Goal: Transaction & Acquisition: Purchase product/service

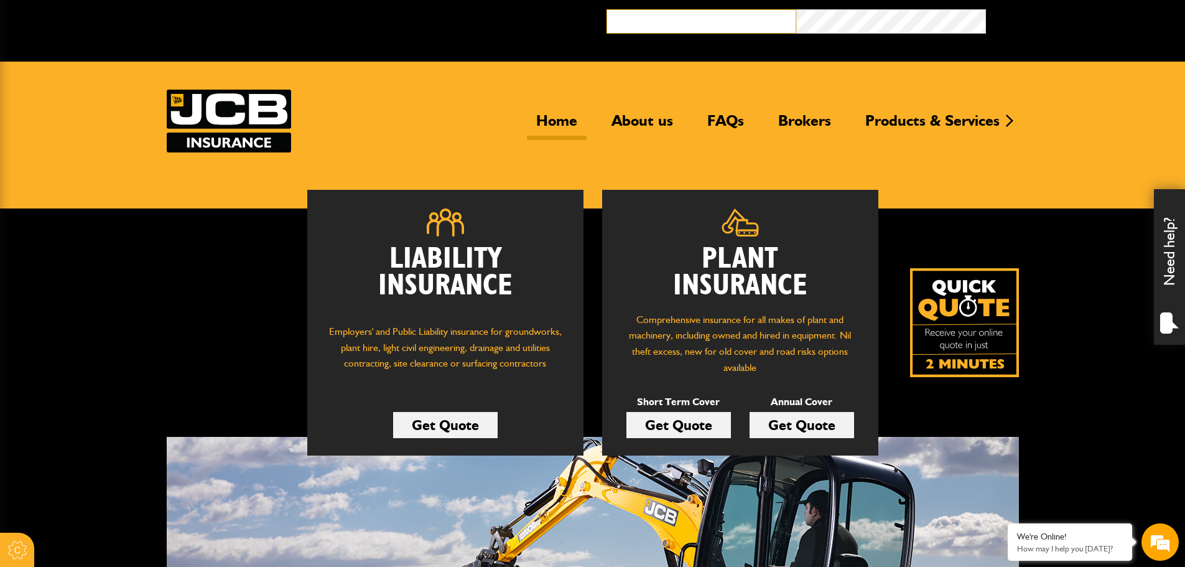
type input "**********"
click at [1038, 21] on button "Broker Login" at bounding box center [1081, 18] width 190 height 19
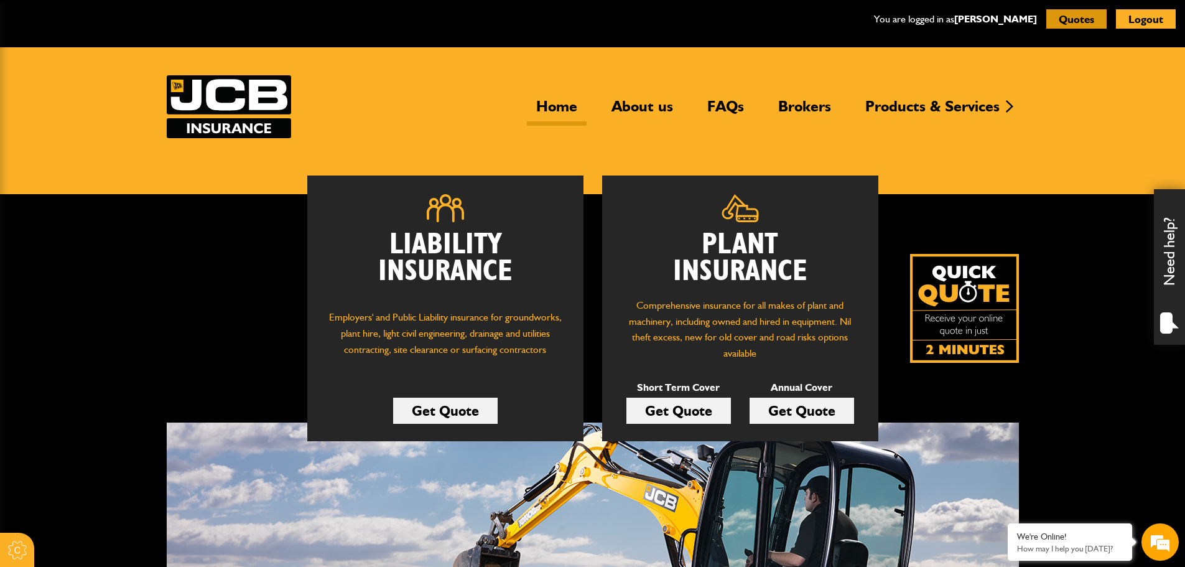
click at [1094, 16] on button "Quotes" at bounding box center [1076, 18] width 60 height 19
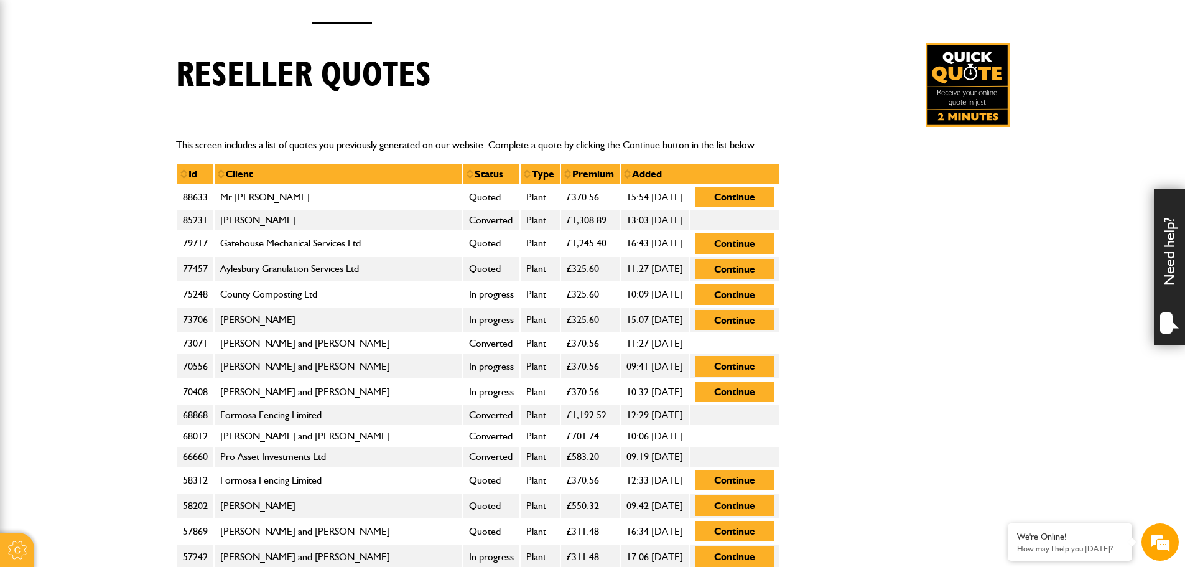
scroll to position [249, 0]
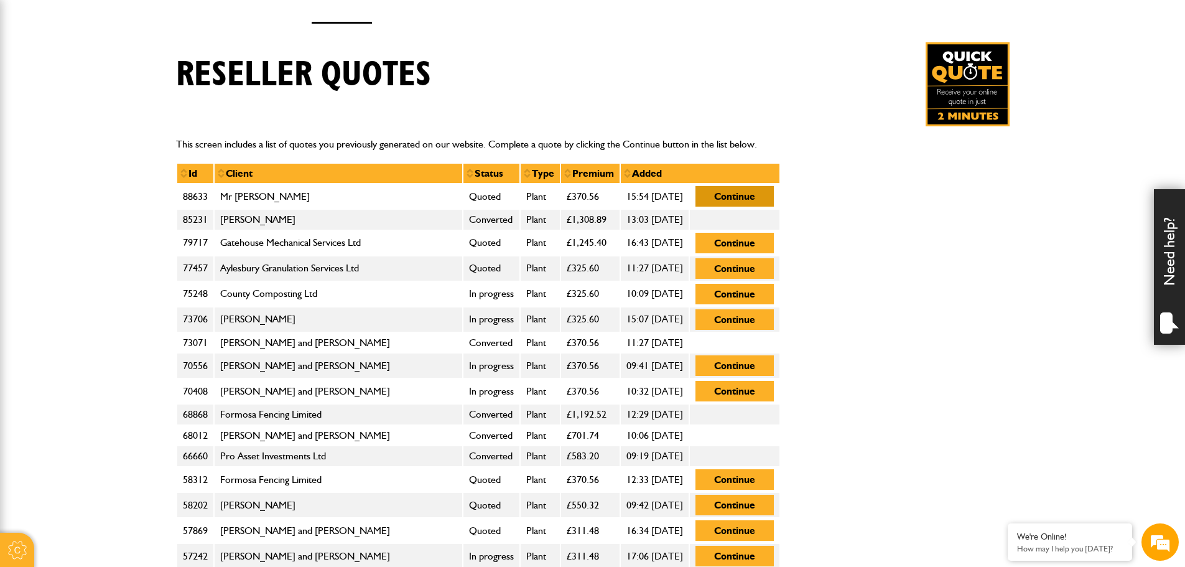
click at [774, 196] on button "Continue" at bounding box center [734, 196] width 78 height 21
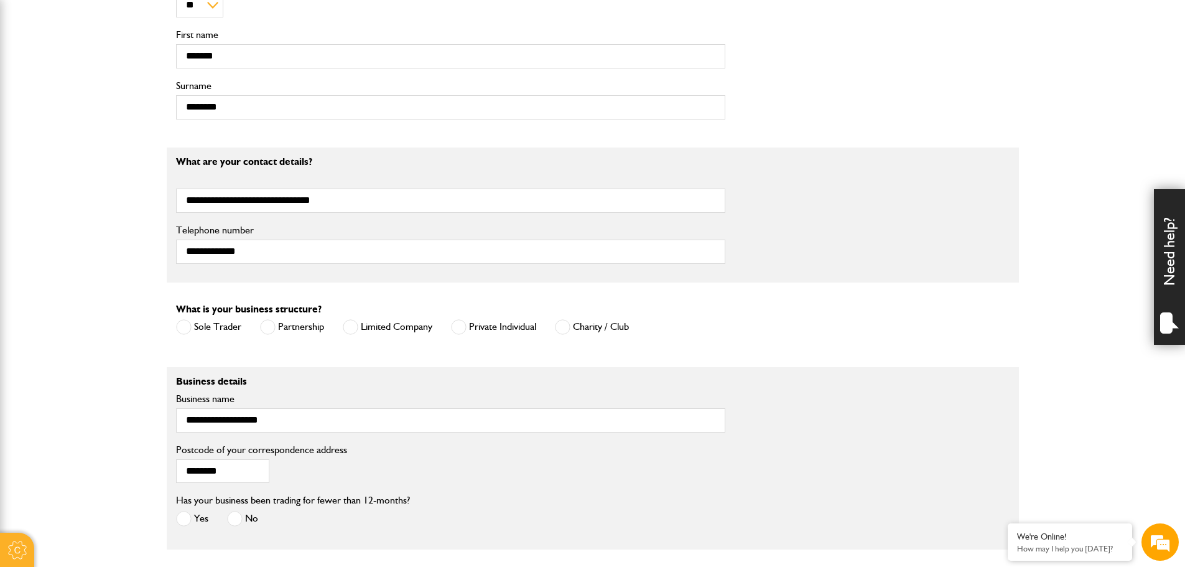
scroll to position [871, 0]
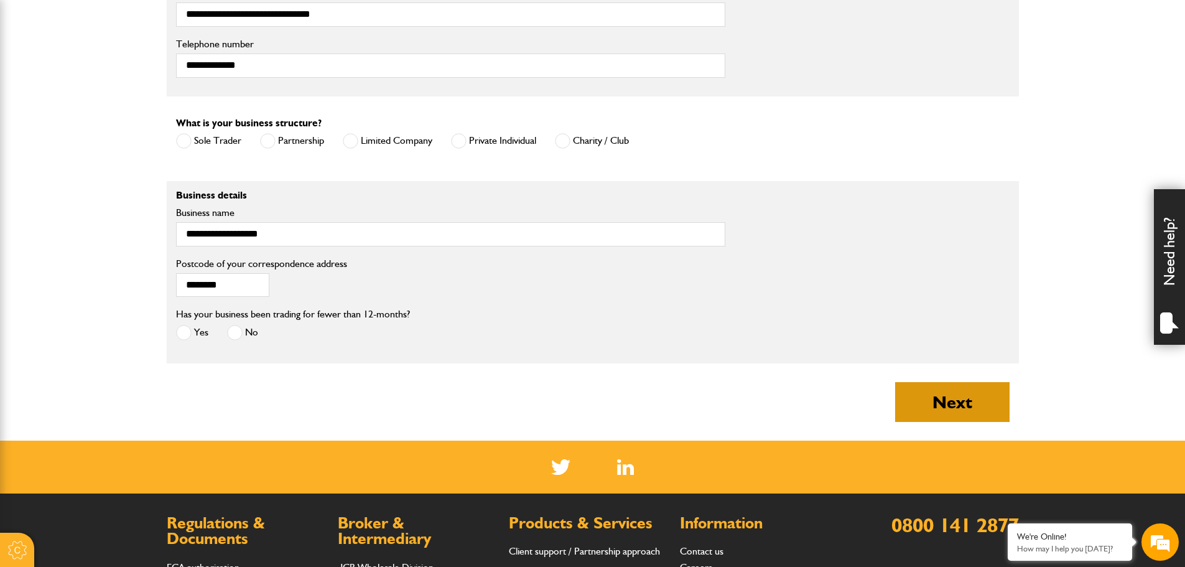
click at [970, 419] on button "Next" at bounding box center [952, 402] width 114 height 40
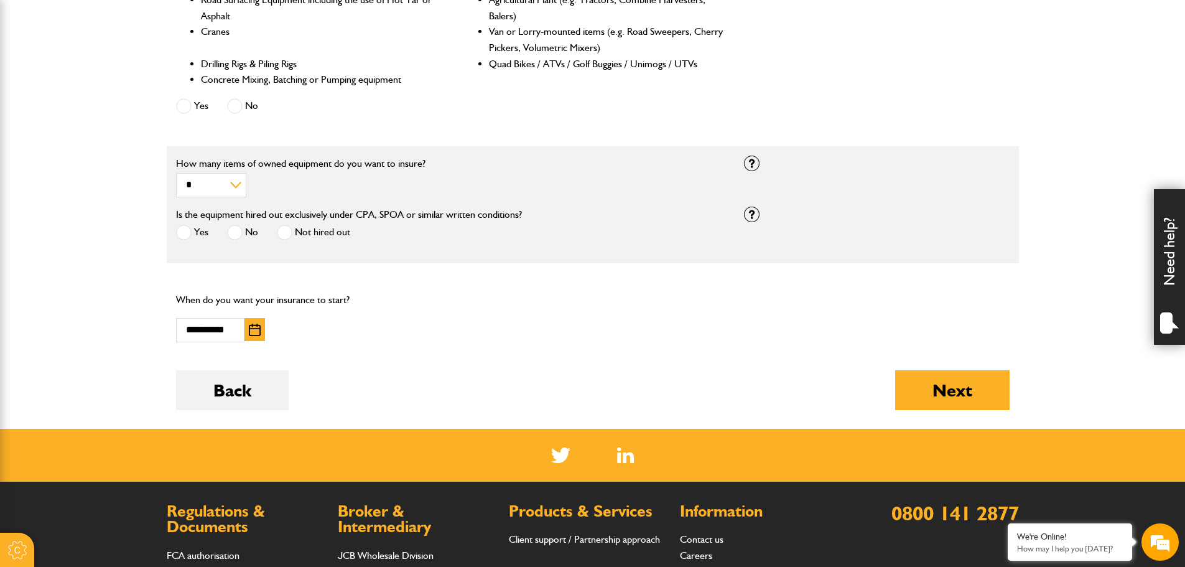
scroll to position [746, 0]
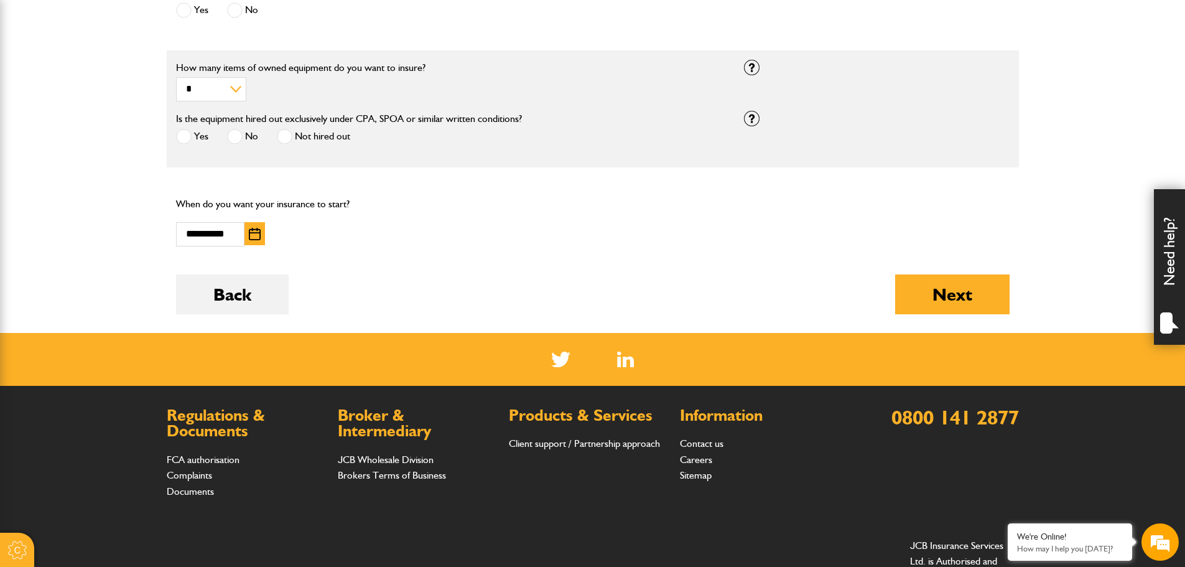
click at [256, 239] on img "button" at bounding box center [255, 234] width 12 height 12
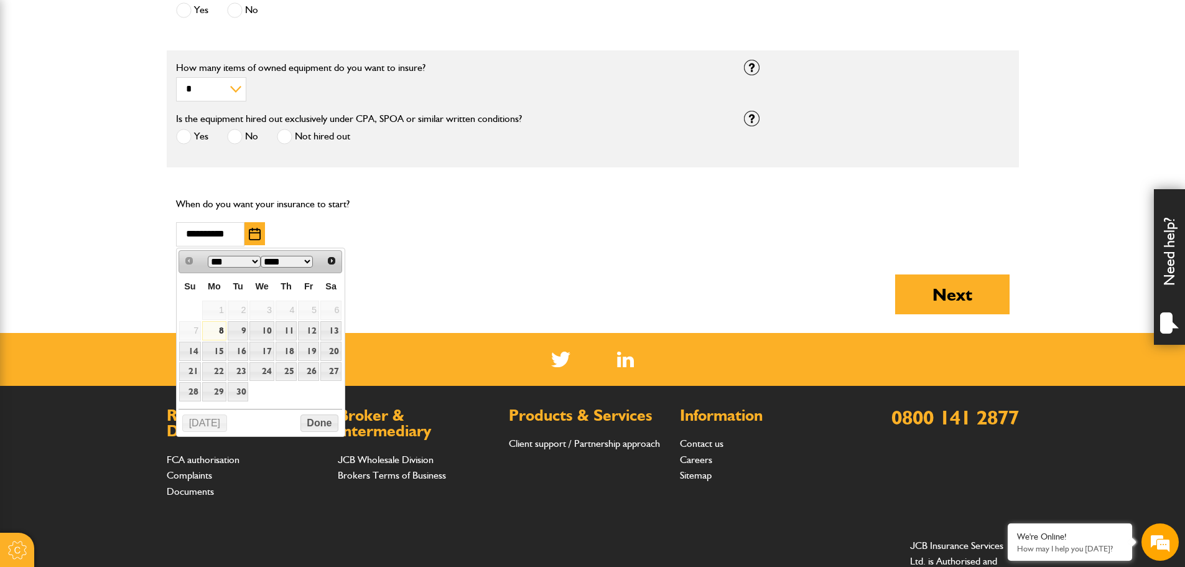
click at [220, 330] on link "8" at bounding box center [214, 330] width 24 height 19
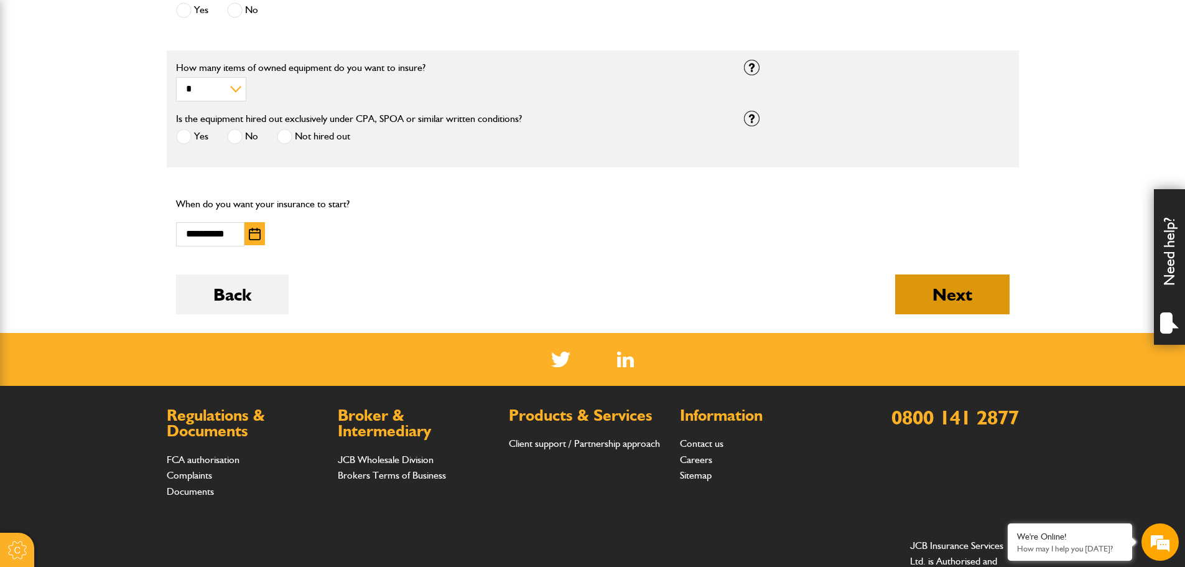
click at [945, 299] on button "Next" at bounding box center [952, 294] width 114 height 40
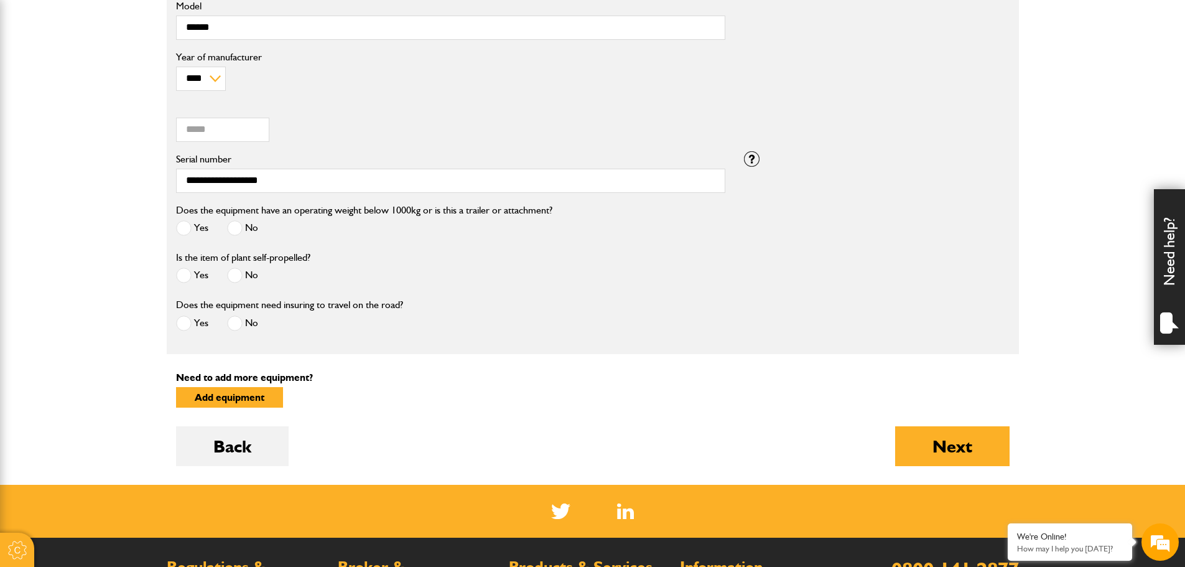
scroll to position [498, 0]
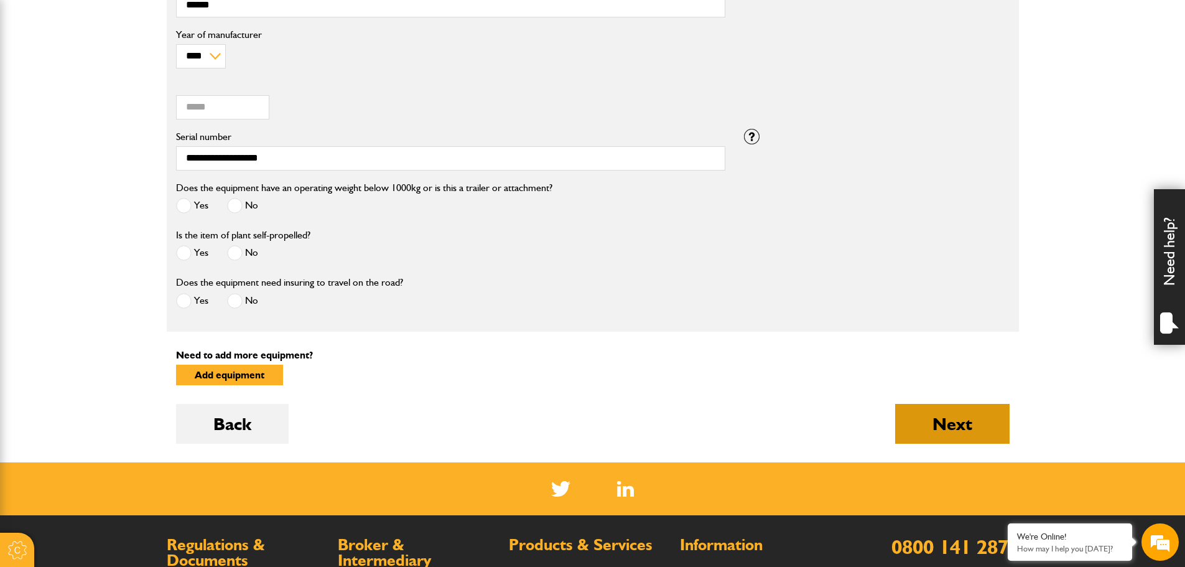
click at [945, 409] on button "Next" at bounding box center [952, 424] width 114 height 40
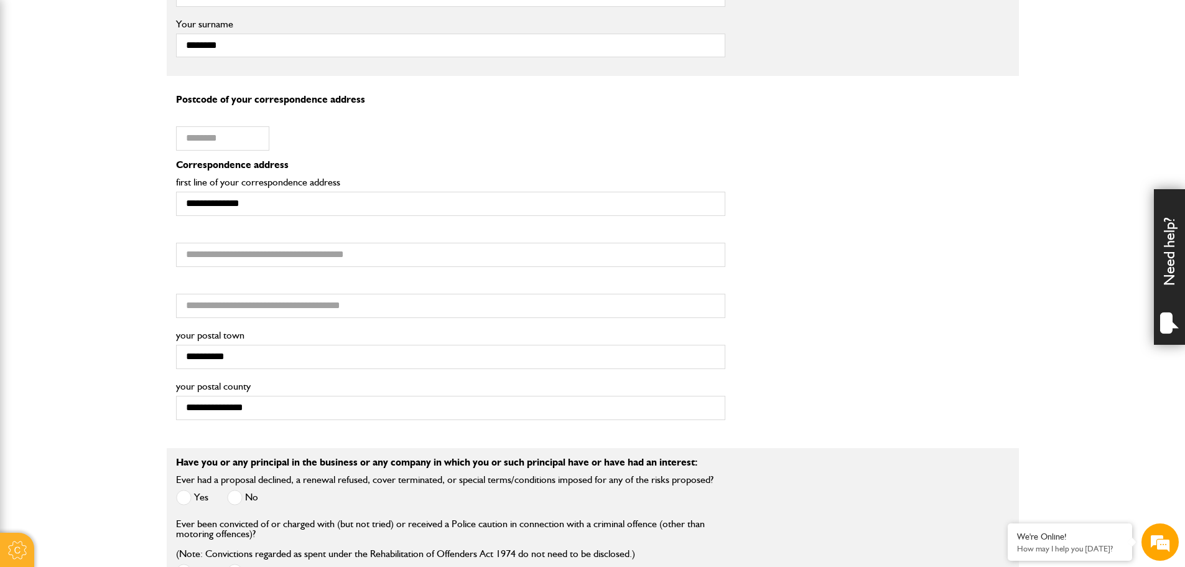
scroll to position [871, 0]
click at [257, 144] on input "Postcode of your correspondence address" at bounding box center [222, 137] width 93 height 24
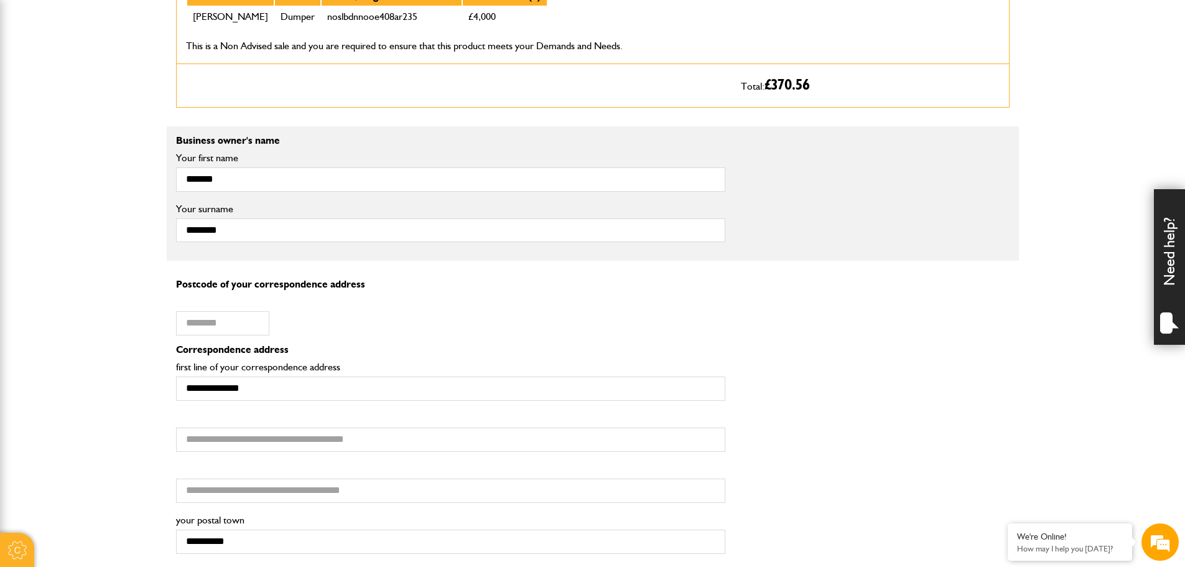
scroll to position [684, 0]
click at [240, 318] on input "Postcode of your correspondence address" at bounding box center [222, 324] width 93 height 24
drag, startPoint x: 230, startPoint y: 323, endPoint x: 250, endPoint y: 323, distance: 19.9
click at [230, 323] on input "Postcode of your correspondence address" at bounding box center [222, 324] width 93 height 24
paste input "********"
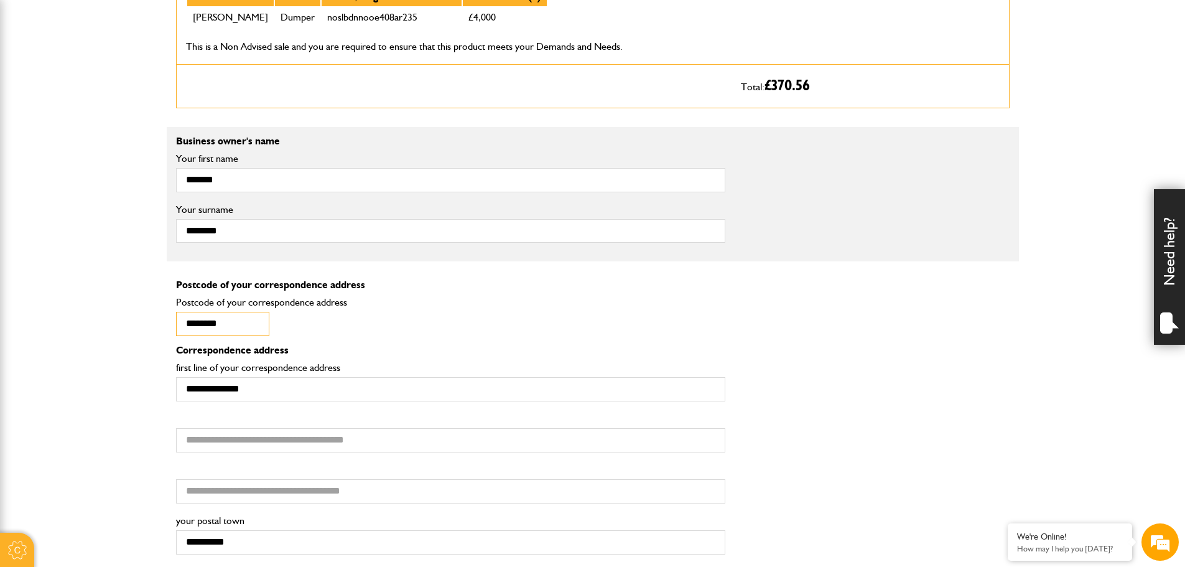
click at [246, 323] on input "********" at bounding box center [222, 324] width 93 height 24
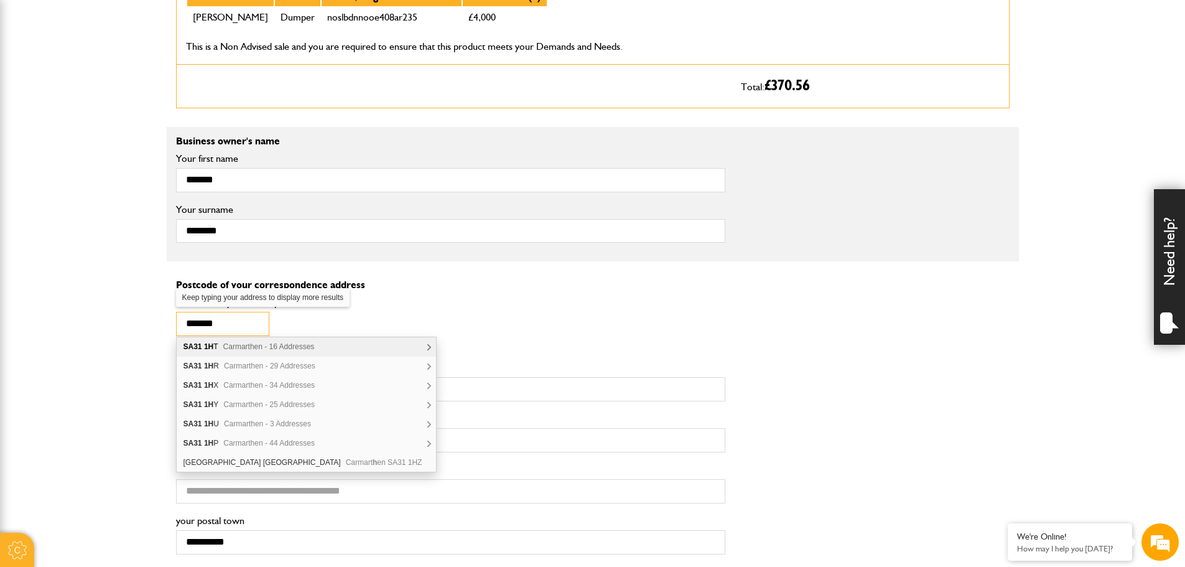
type input "********"
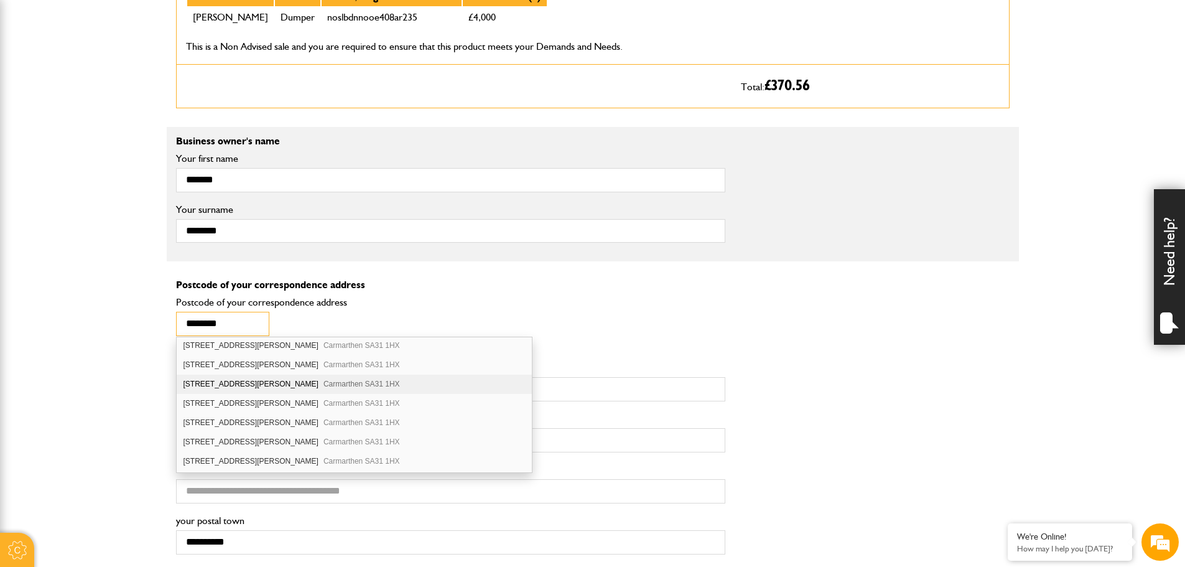
scroll to position [249, 0]
click at [228, 406] on div "32 Ross Avenue Carmarthen SA31 1HX" at bounding box center [355, 406] width 356 height 19
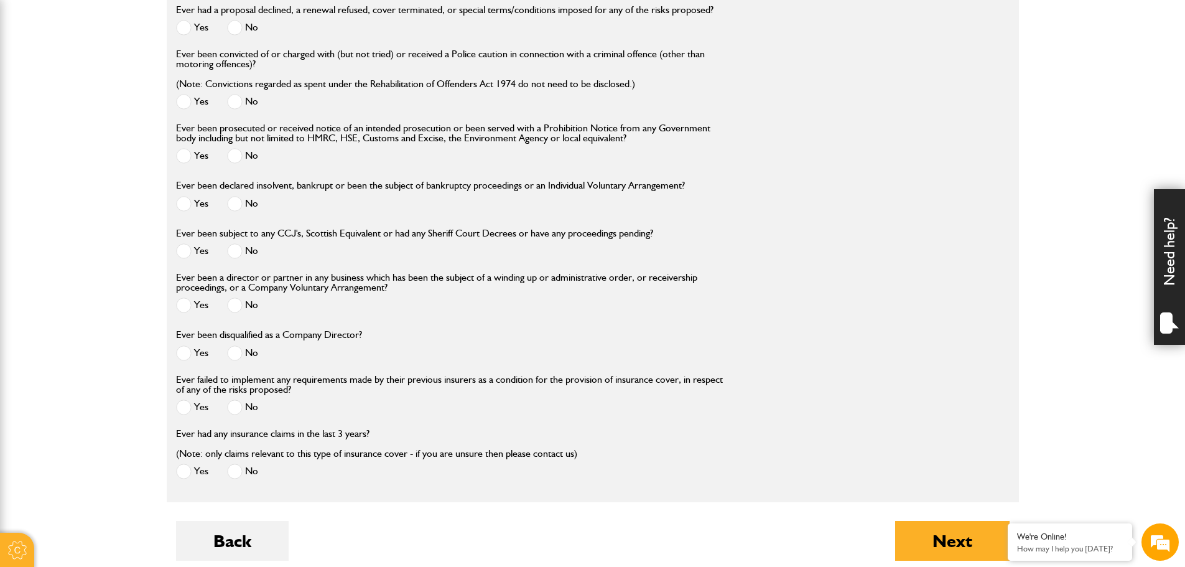
scroll to position [1431, 0]
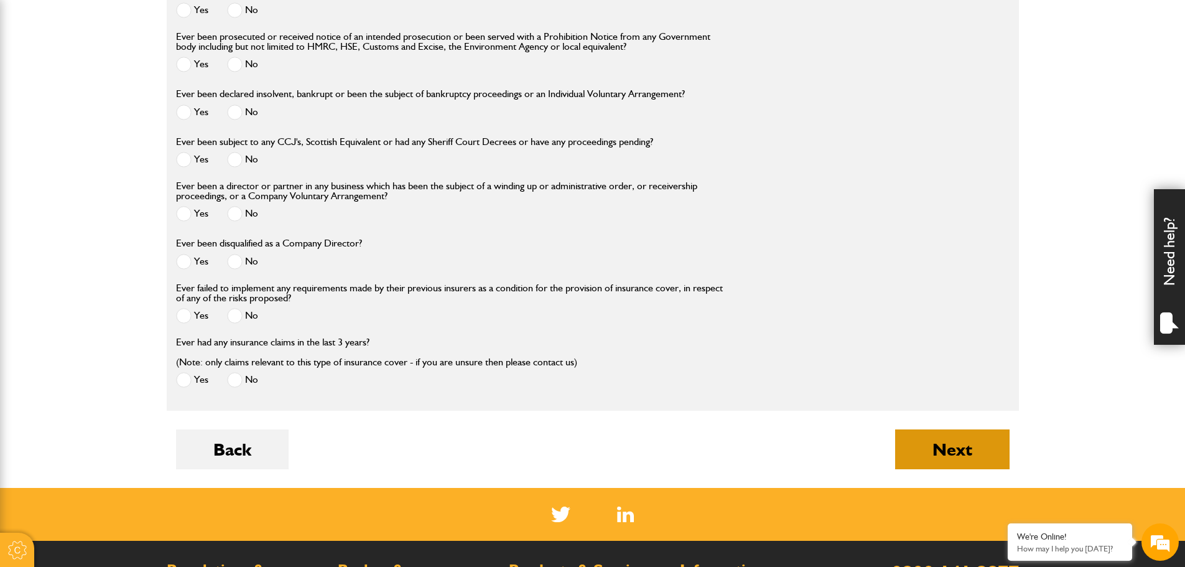
click at [971, 446] on button "Next" at bounding box center [952, 449] width 114 height 40
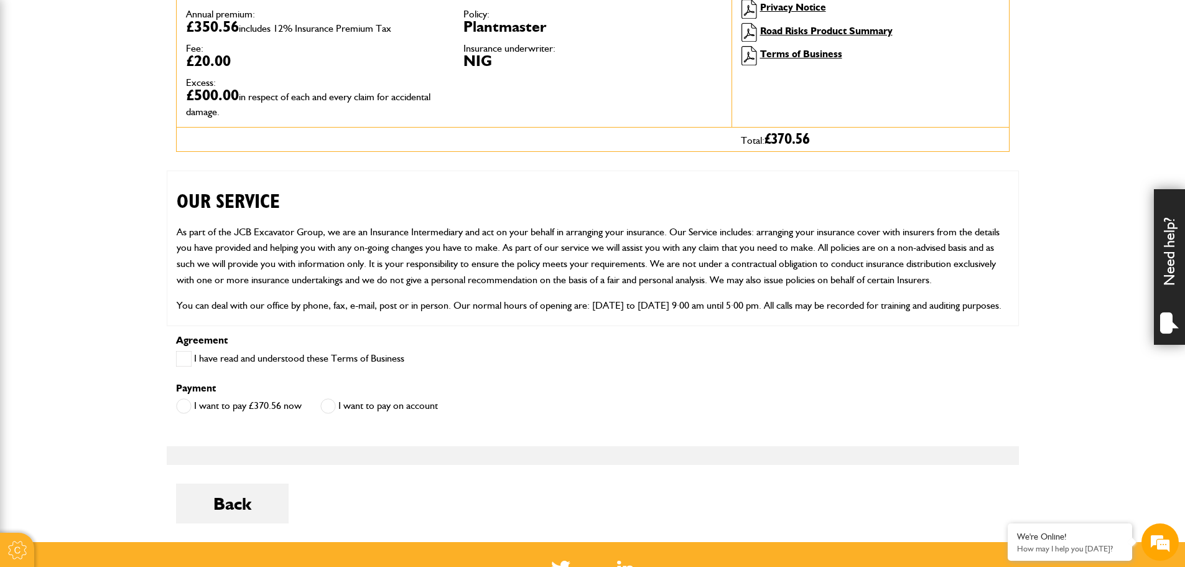
scroll to position [311, 0]
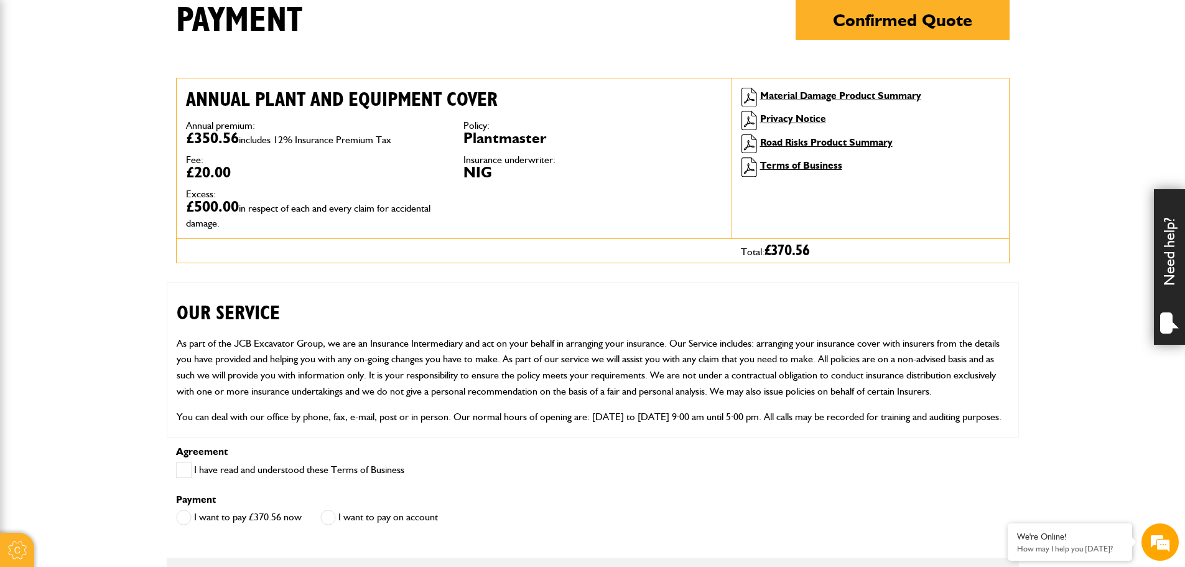
click at [185, 468] on span at bounding box center [184, 470] width 16 height 16
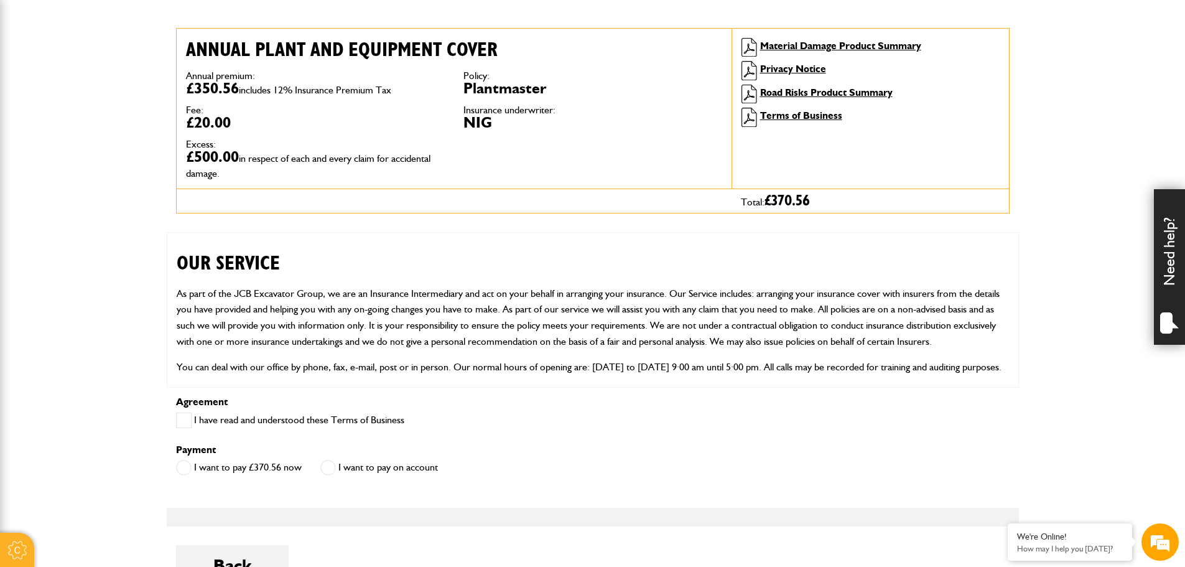
scroll to position [435, 0]
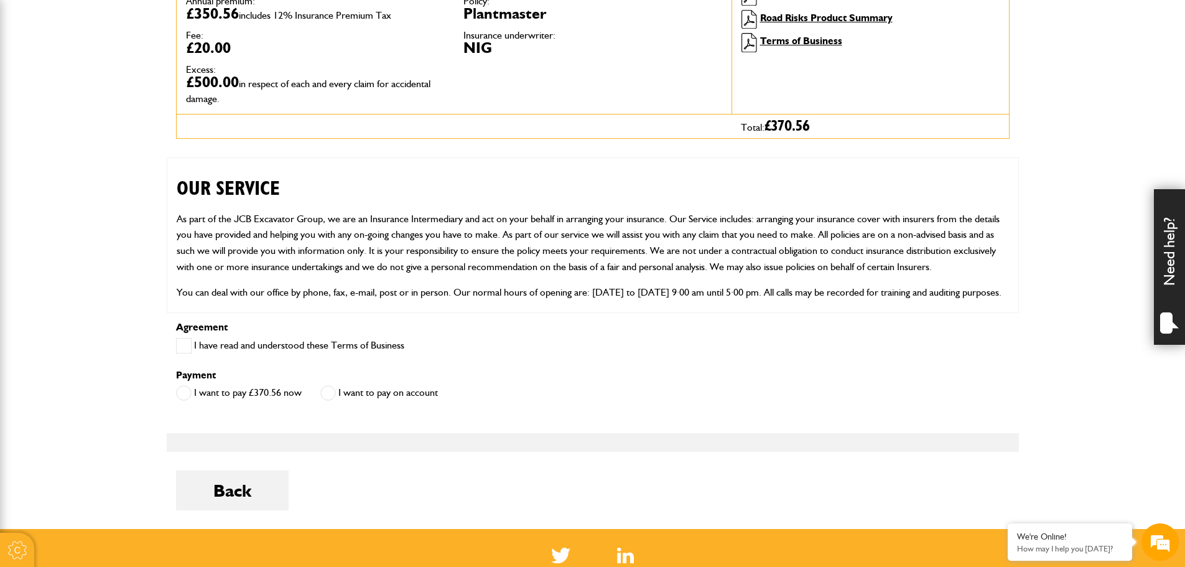
click at [332, 397] on span at bounding box center [328, 393] width 16 height 16
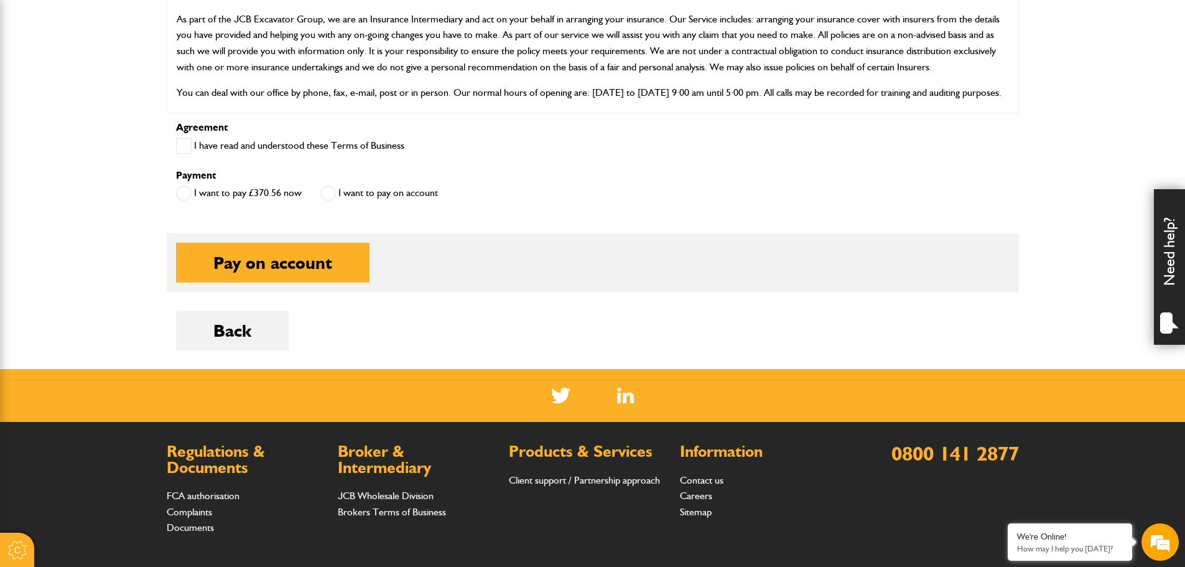
scroll to position [684, 0]
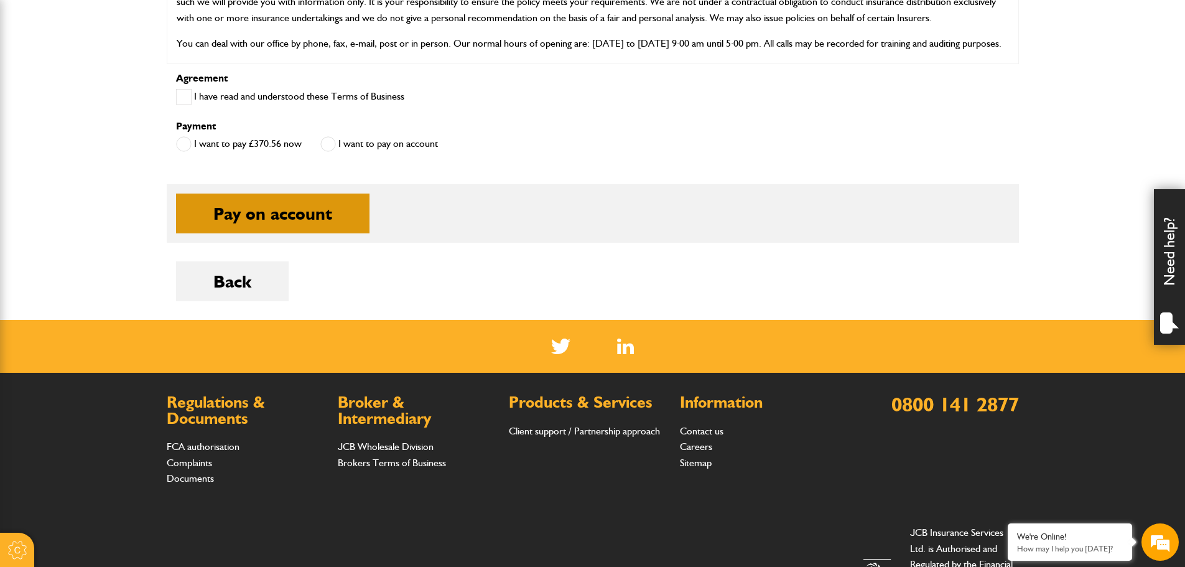
click at [289, 212] on button "Pay on account" at bounding box center [272, 213] width 193 height 40
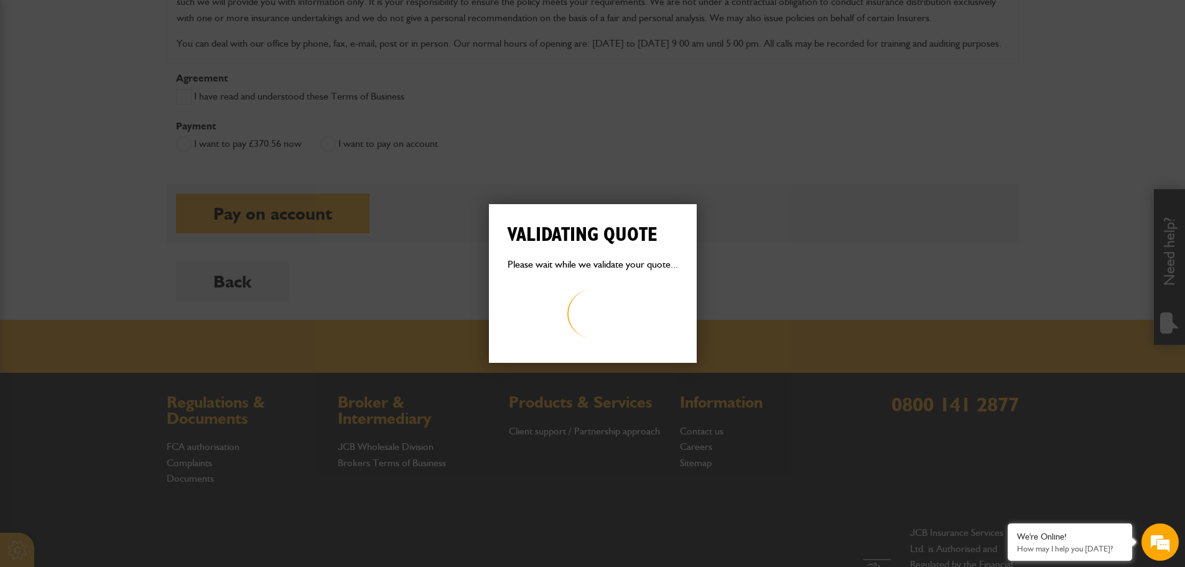
scroll to position [0, 0]
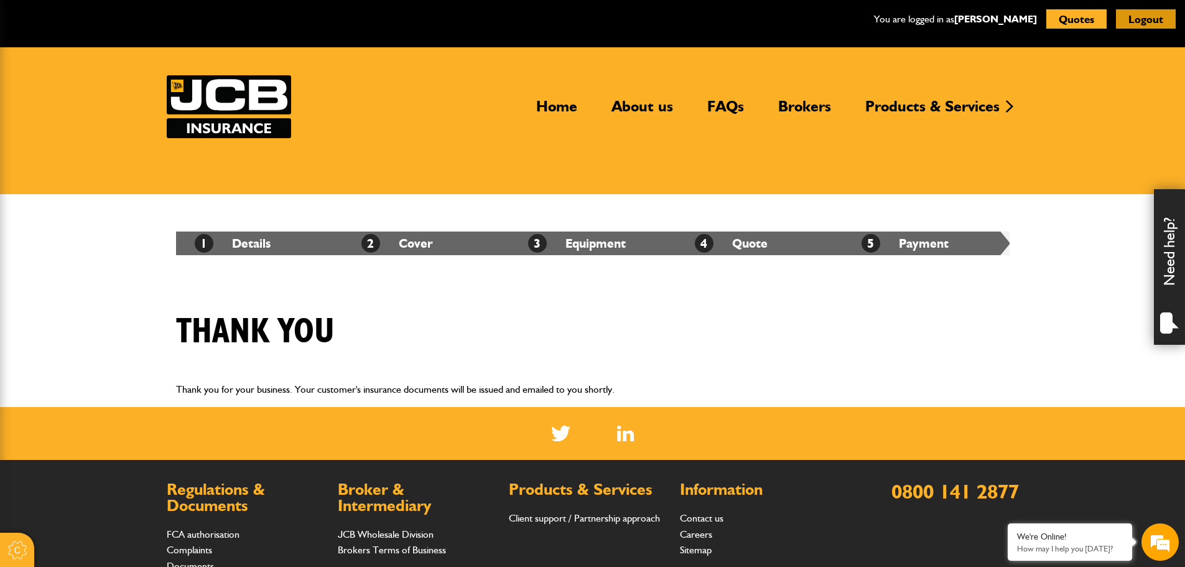
click at [1153, 18] on button "Logout" at bounding box center [1146, 18] width 60 height 19
